Goal: Transaction & Acquisition: Purchase product/service

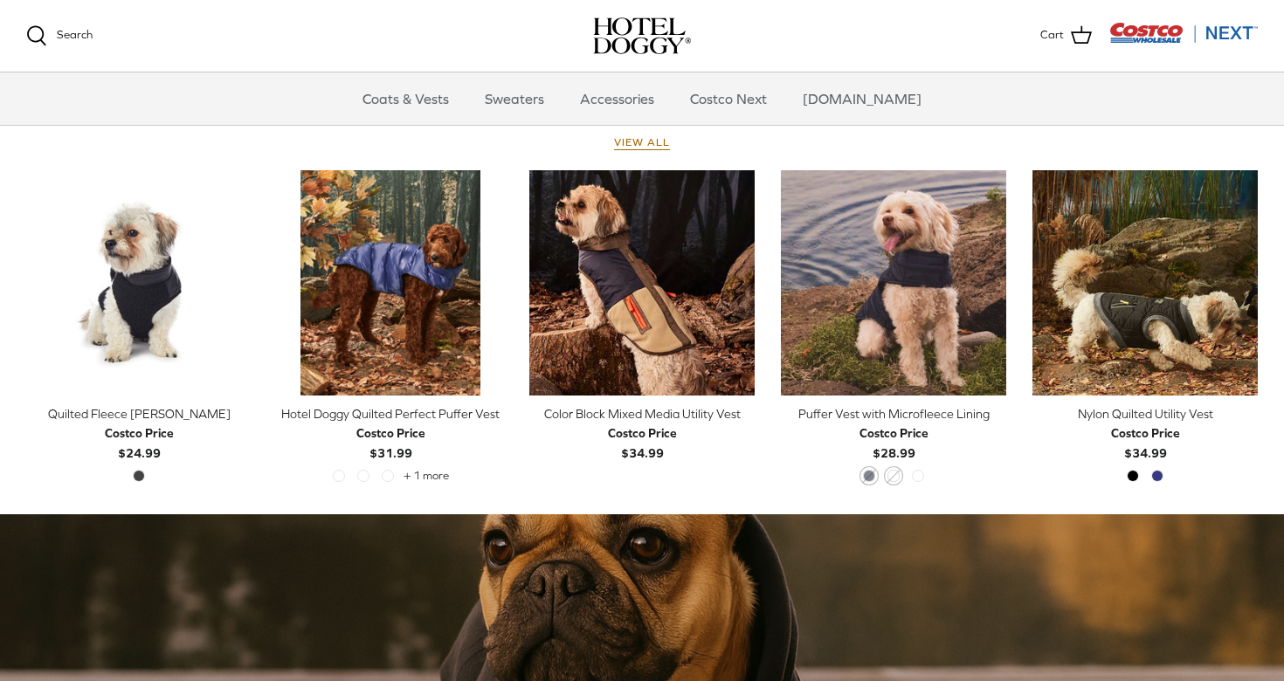
scroll to position [753, 0]
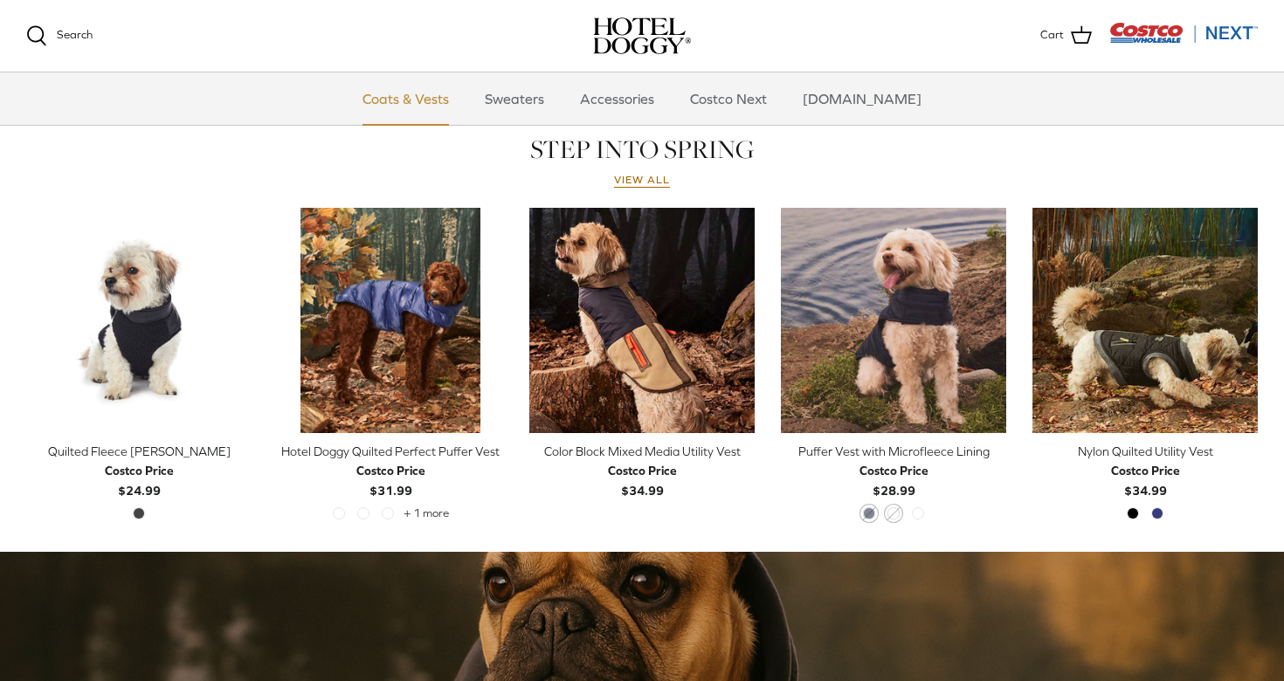
click at [465, 101] on link "Coats & Vests" at bounding box center [406, 99] width 118 height 52
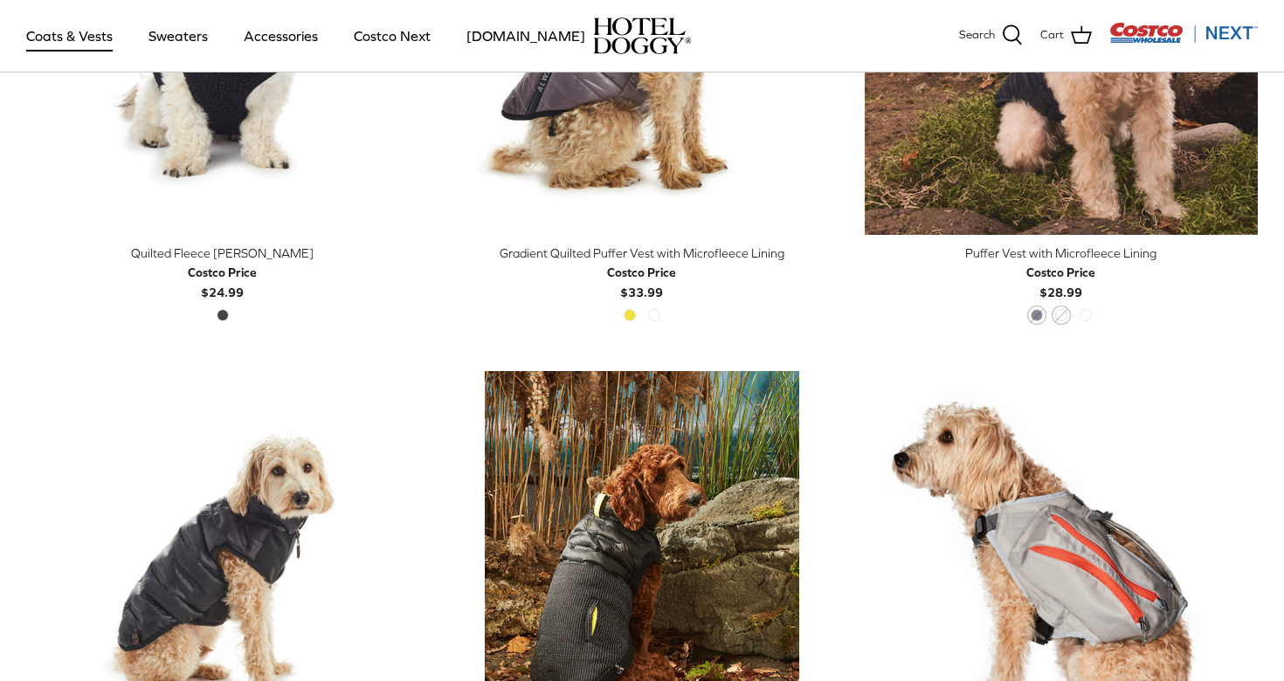
scroll to position [2238, 0]
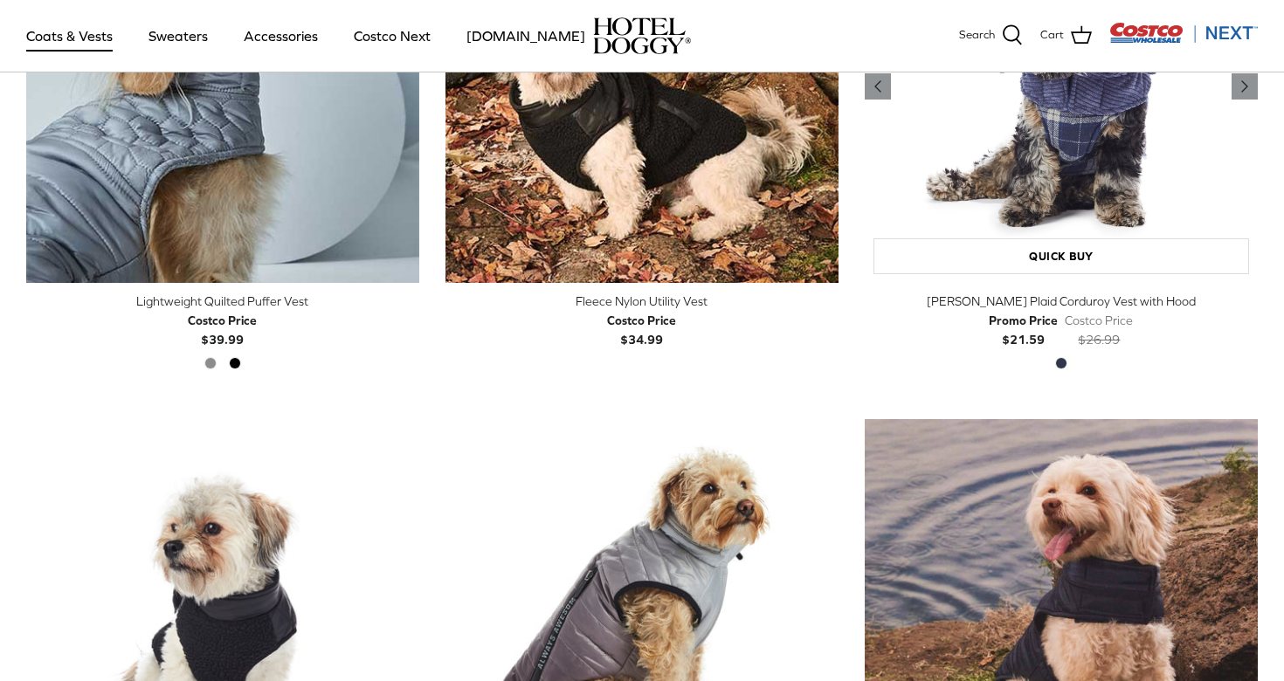
click at [1099, 181] on img "Melton Plaid Corduroy Vest with Hood" at bounding box center [1061, 86] width 393 height 393
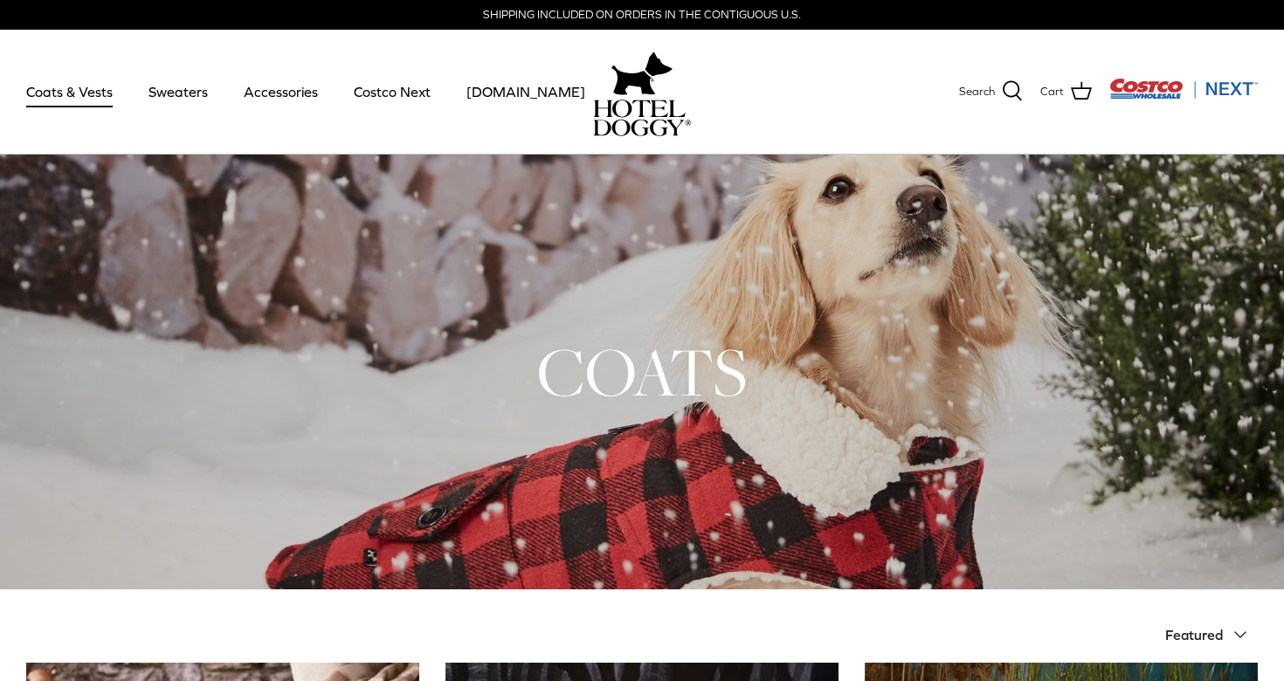
scroll to position [0, 0]
click at [188, 103] on link "Sweaters" at bounding box center [178, 91] width 91 height 59
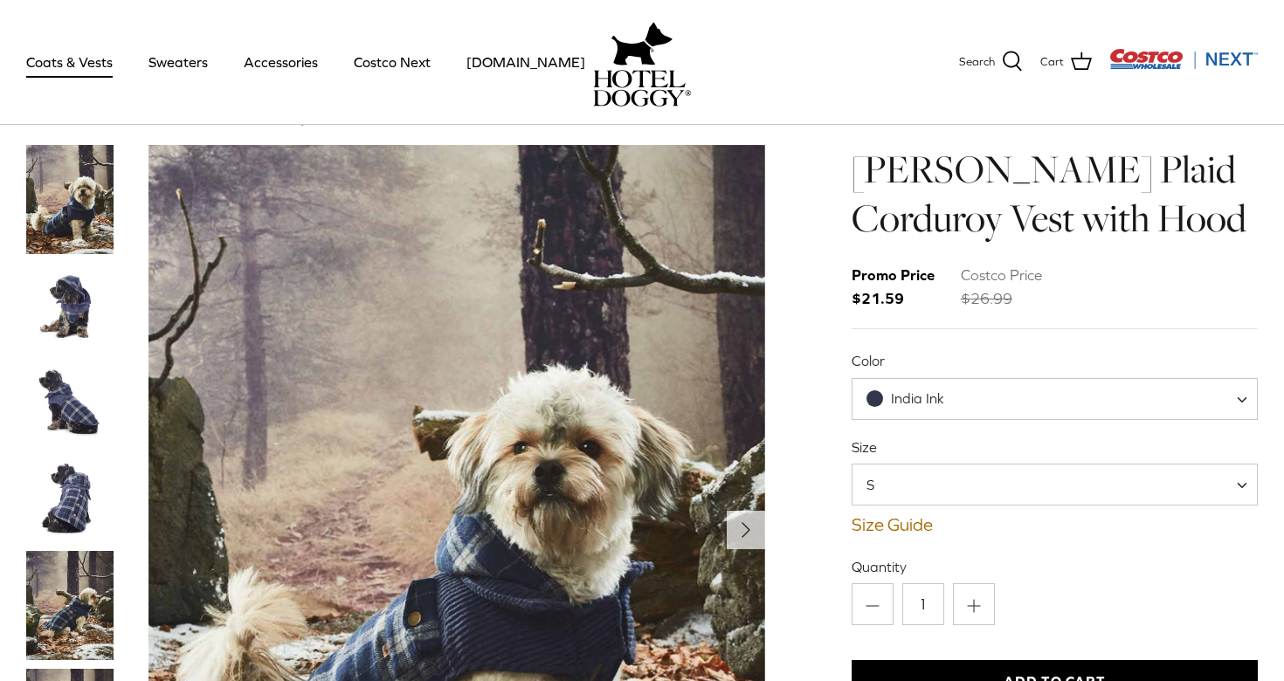
scroll to position [227, 0]
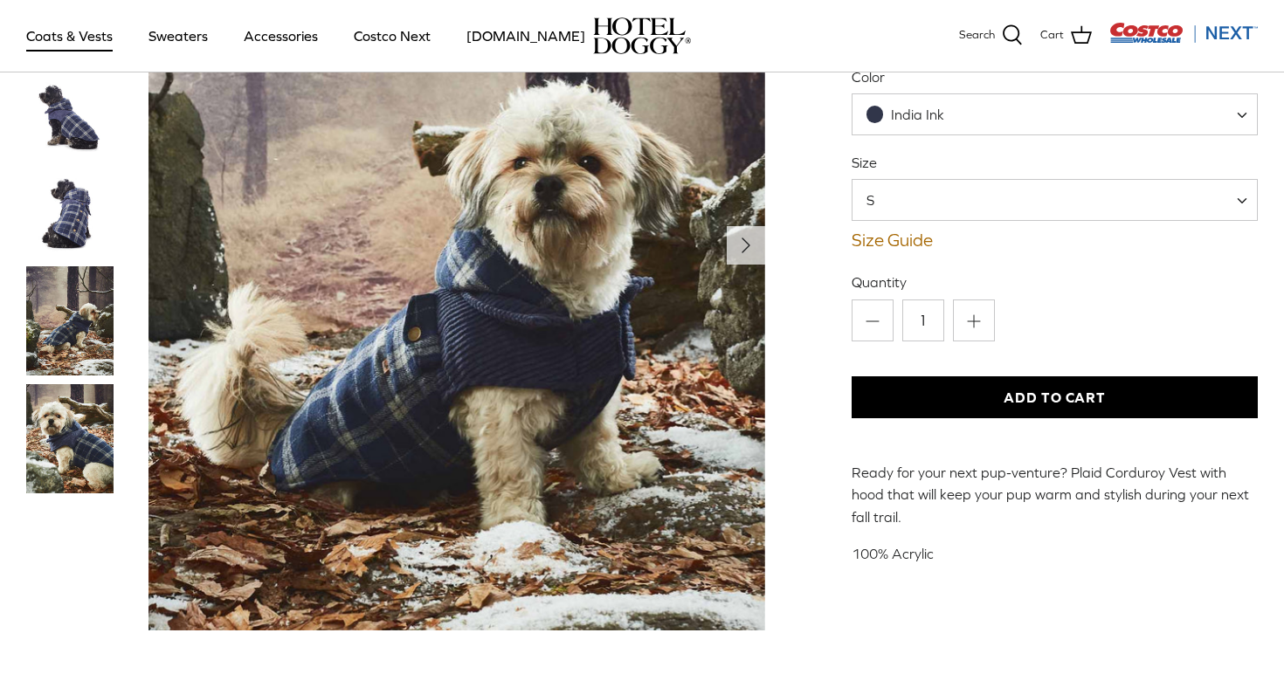
click at [76, 220] on img "Thumbnail Link" at bounding box center [69, 213] width 87 height 87
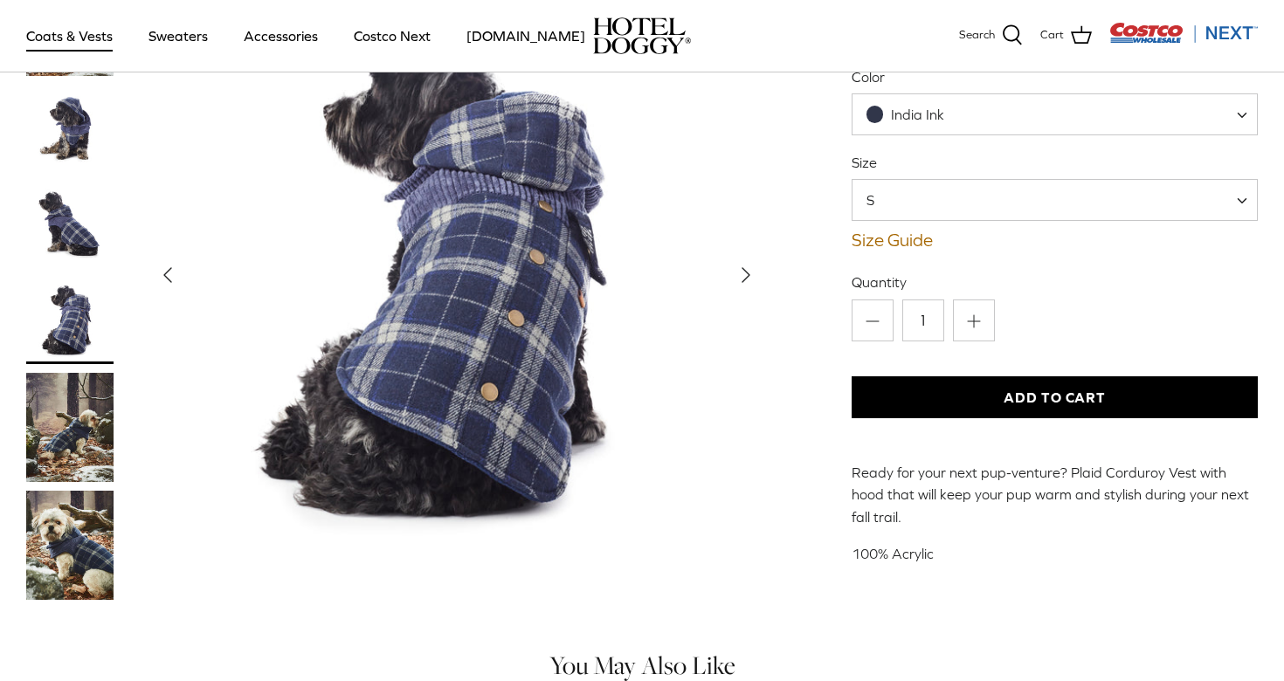
click at [75, 373] on img "Thumbnail Link" at bounding box center [69, 427] width 87 height 109
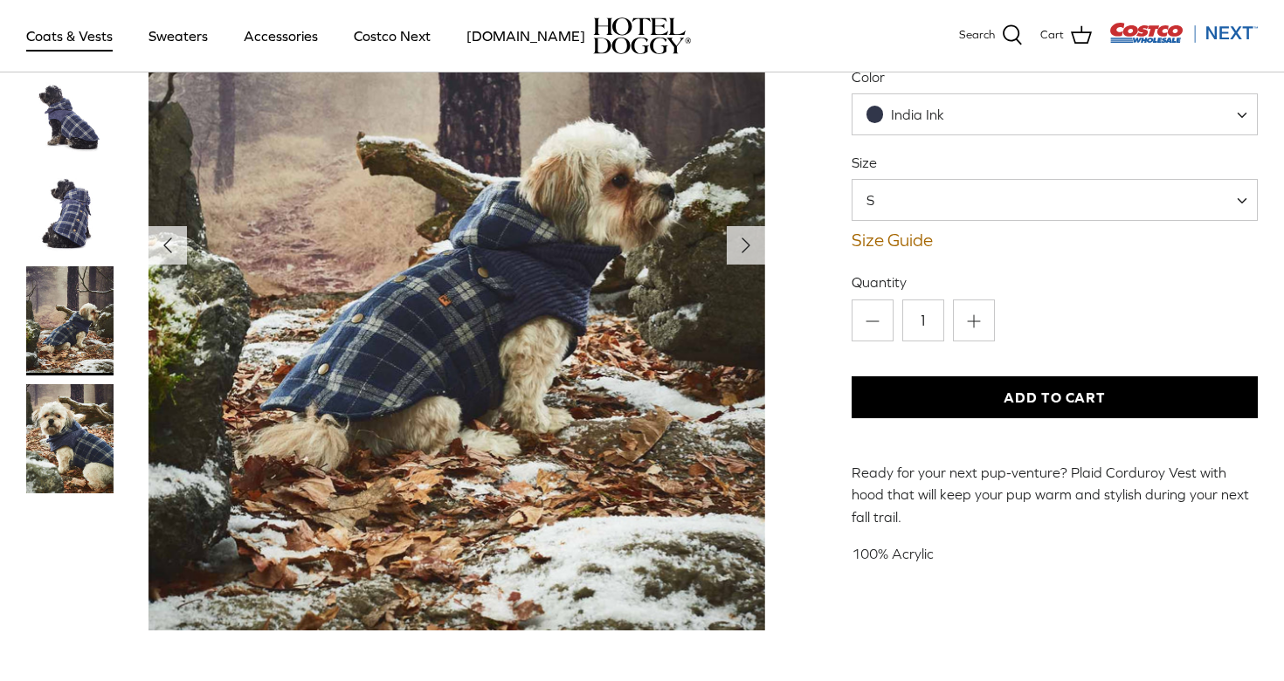
click at [93, 521] on div "Left Right" at bounding box center [395, 254] width 739 height 789
click at [80, 450] on img "Thumbnail Link" at bounding box center [69, 438] width 87 height 109
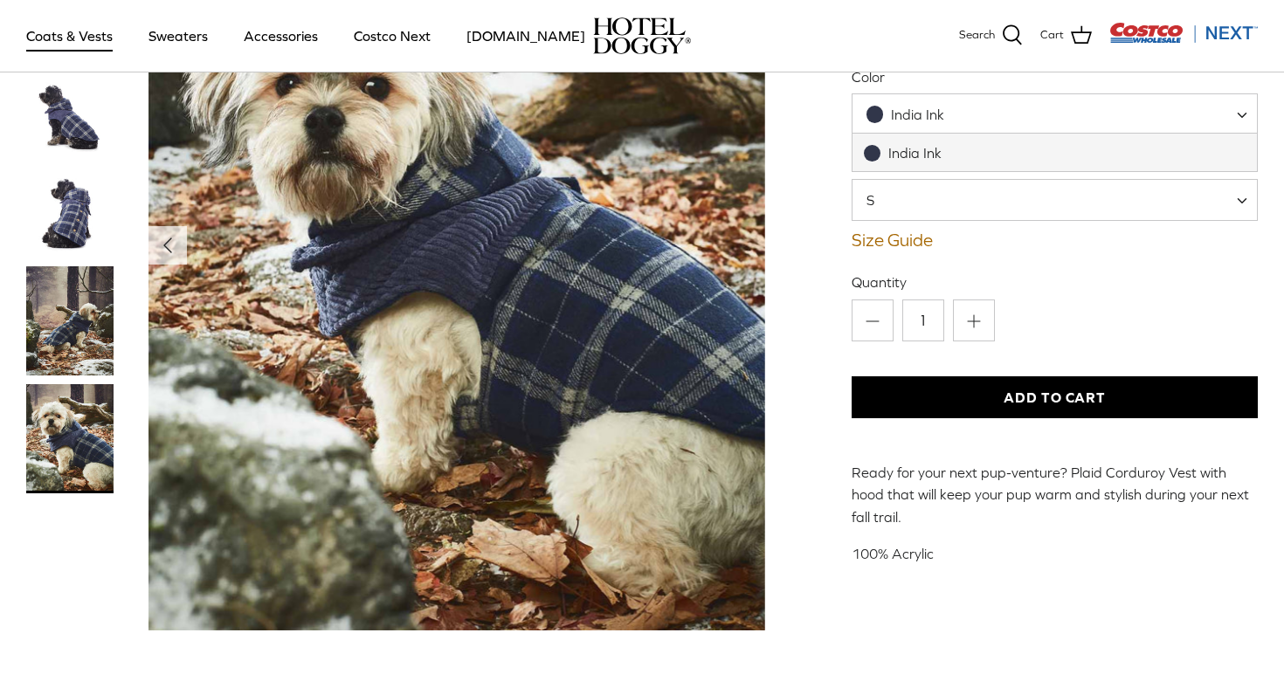
click at [945, 120] on span "India Ink" at bounding box center [917, 115] width 128 height 18
click at [1026, 270] on div "Melton Plaid Corduroy Vest with Hood Promo Price $21.59 Costco Price $26.99 Col…" at bounding box center [1055, 212] width 406 height 705
click at [1006, 218] on span "S" at bounding box center [1055, 200] width 406 height 42
click at [774, 220] on div "Left Right Melton Plaid Corduroy Vest with Hood Promo Price" at bounding box center [642, 254] width 1284 height 789
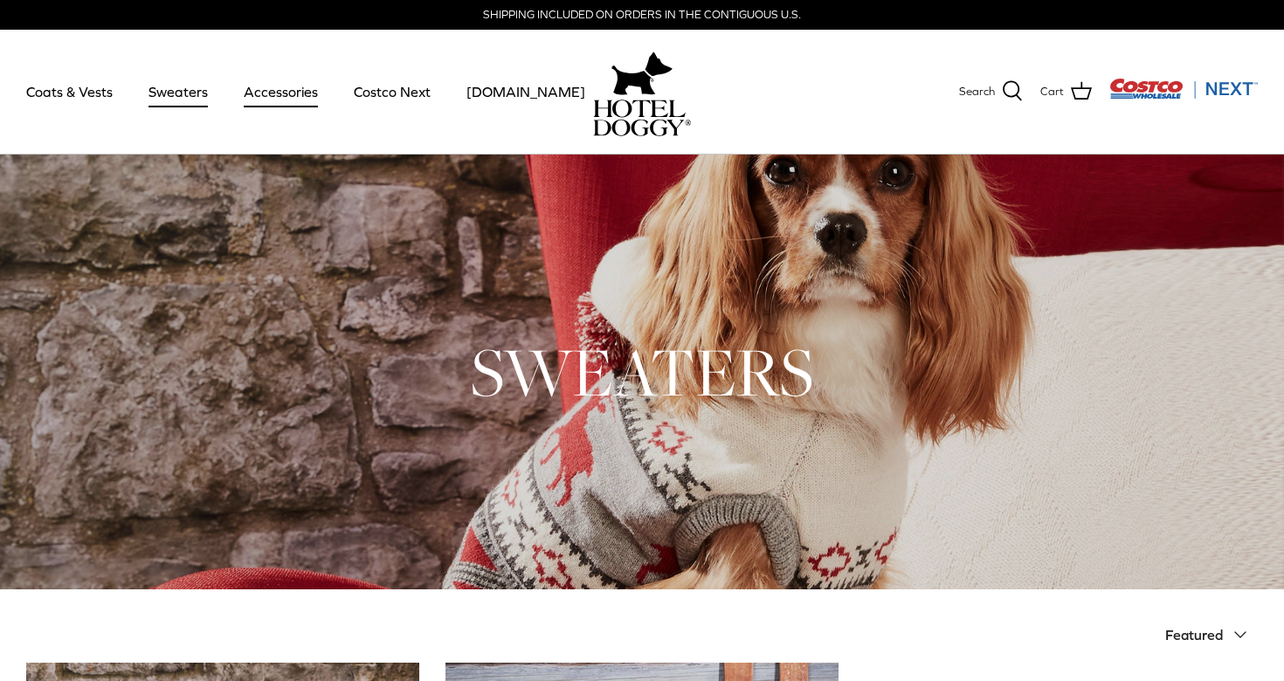
click at [306, 98] on link "Accessories" at bounding box center [281, 91] width 106 height 59
